Goal: Information Seeking & Learning: Understand process/instructions

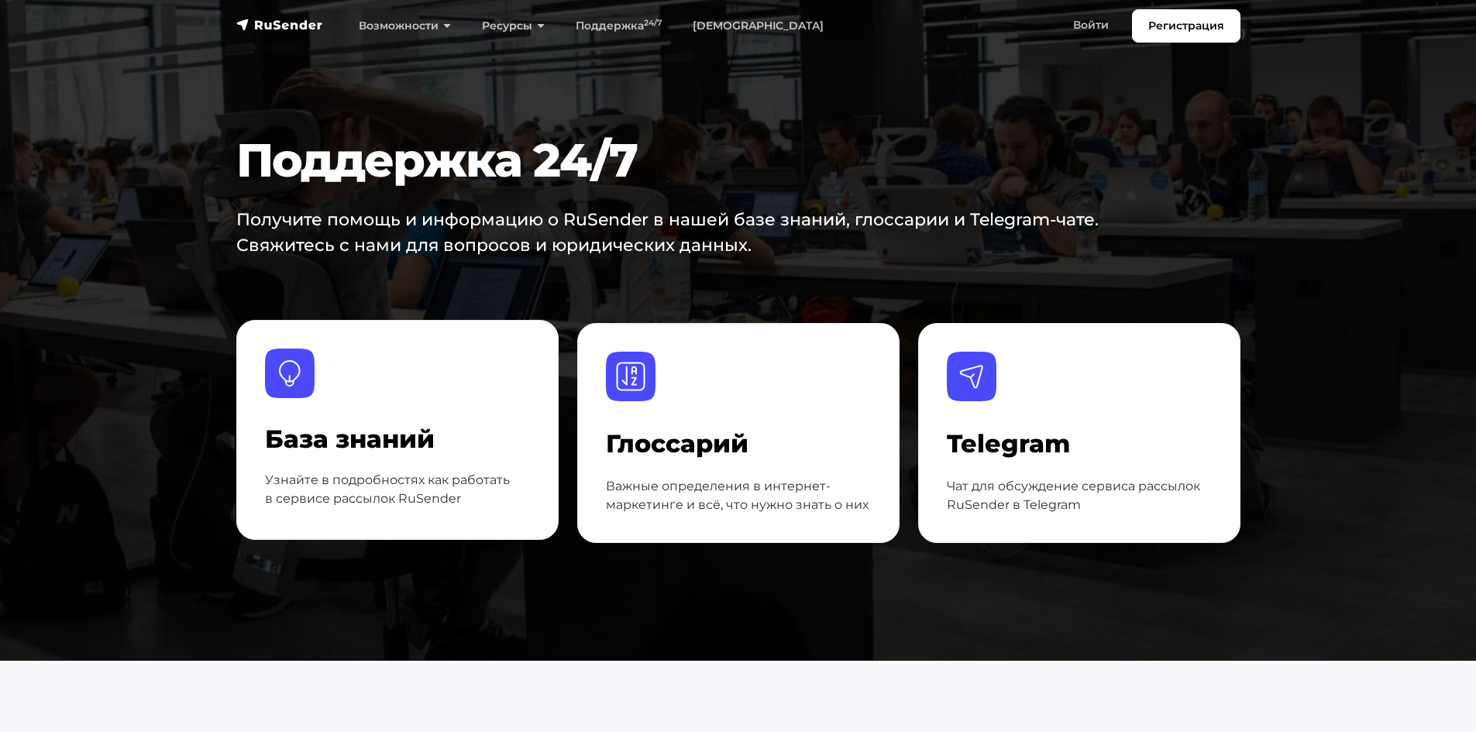
click at [297, 455] on div "База знаний Узнайте в подробностях как работать в сервисе рассылок RuSender" at bounding box center [397, 468] width 265 height 85
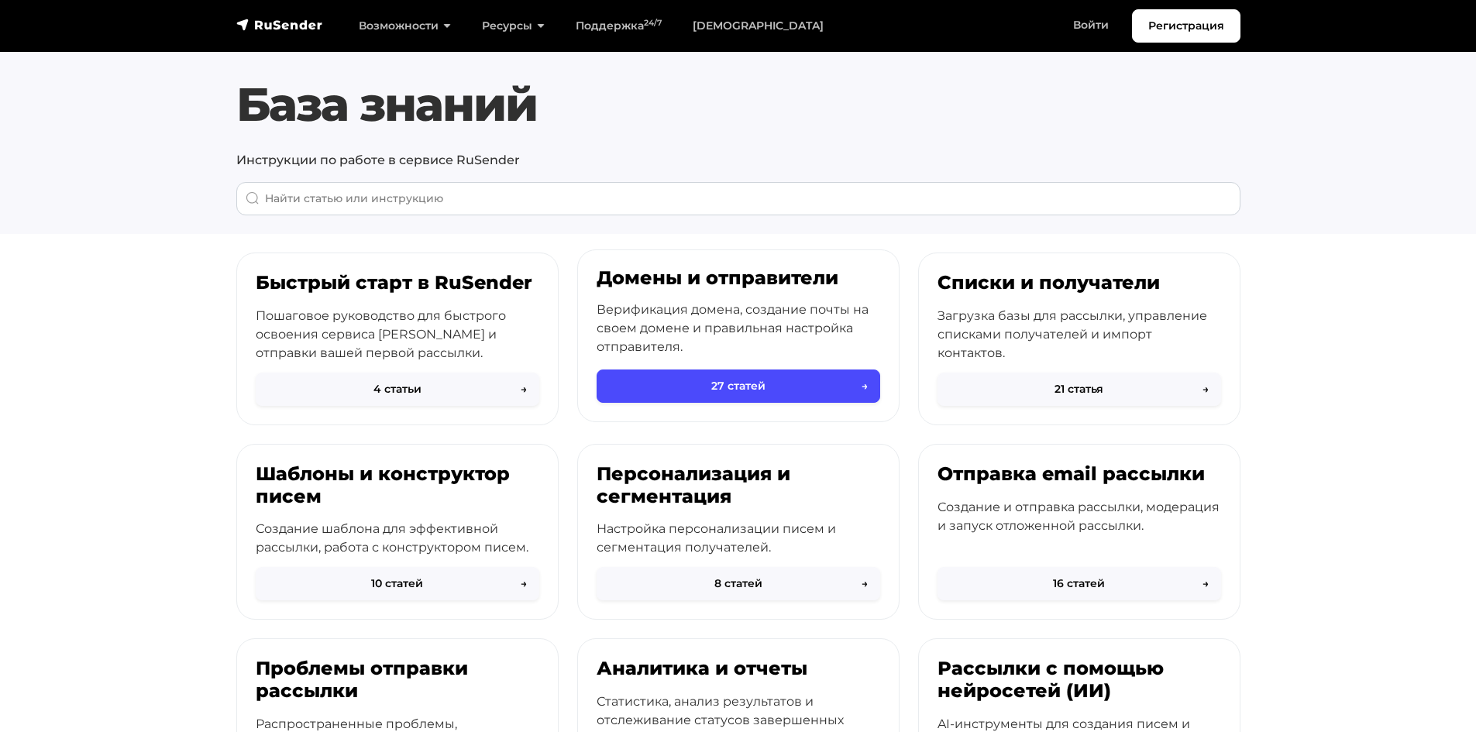
click at [634, 327] on p "Верификация домена, создание почты на своем домене и правильная настройка отпра…" at bounding box center [737, 329] width 283 height 56
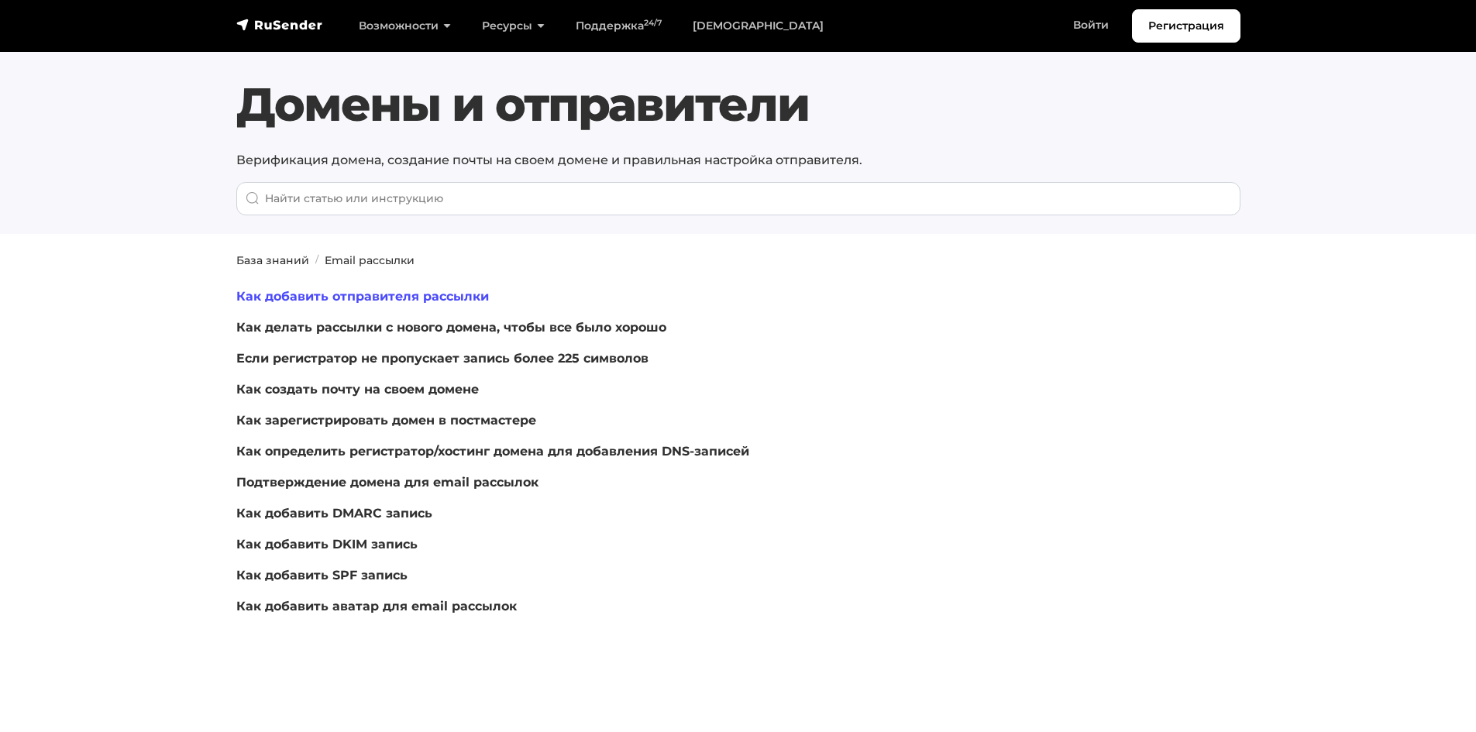
click at [365, 299] on link "Как добавить отправителя рассылки" at bounding box center [362, 296] width 253 height 15
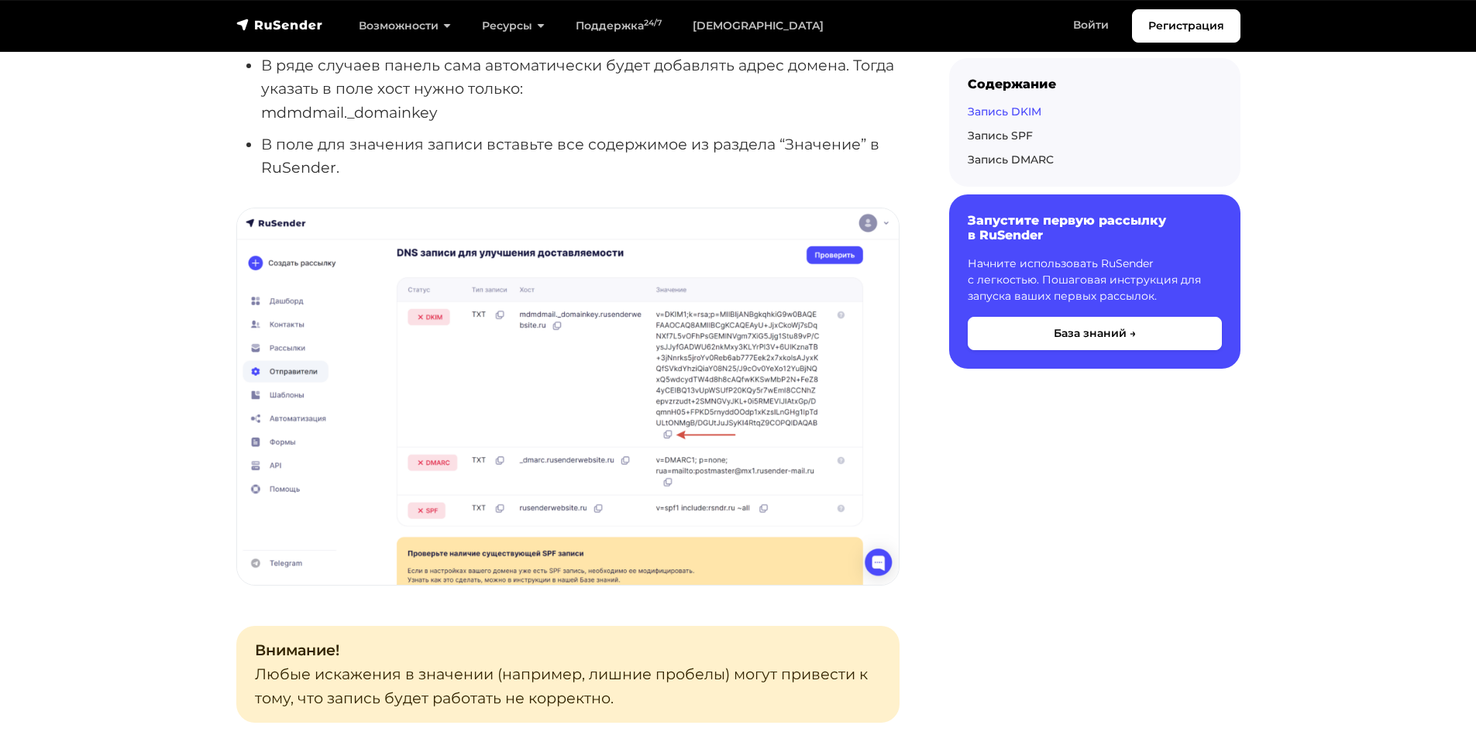
scroll to position [1549, 0]
